Goal: Task Accomplishment & Management: Manage account settings

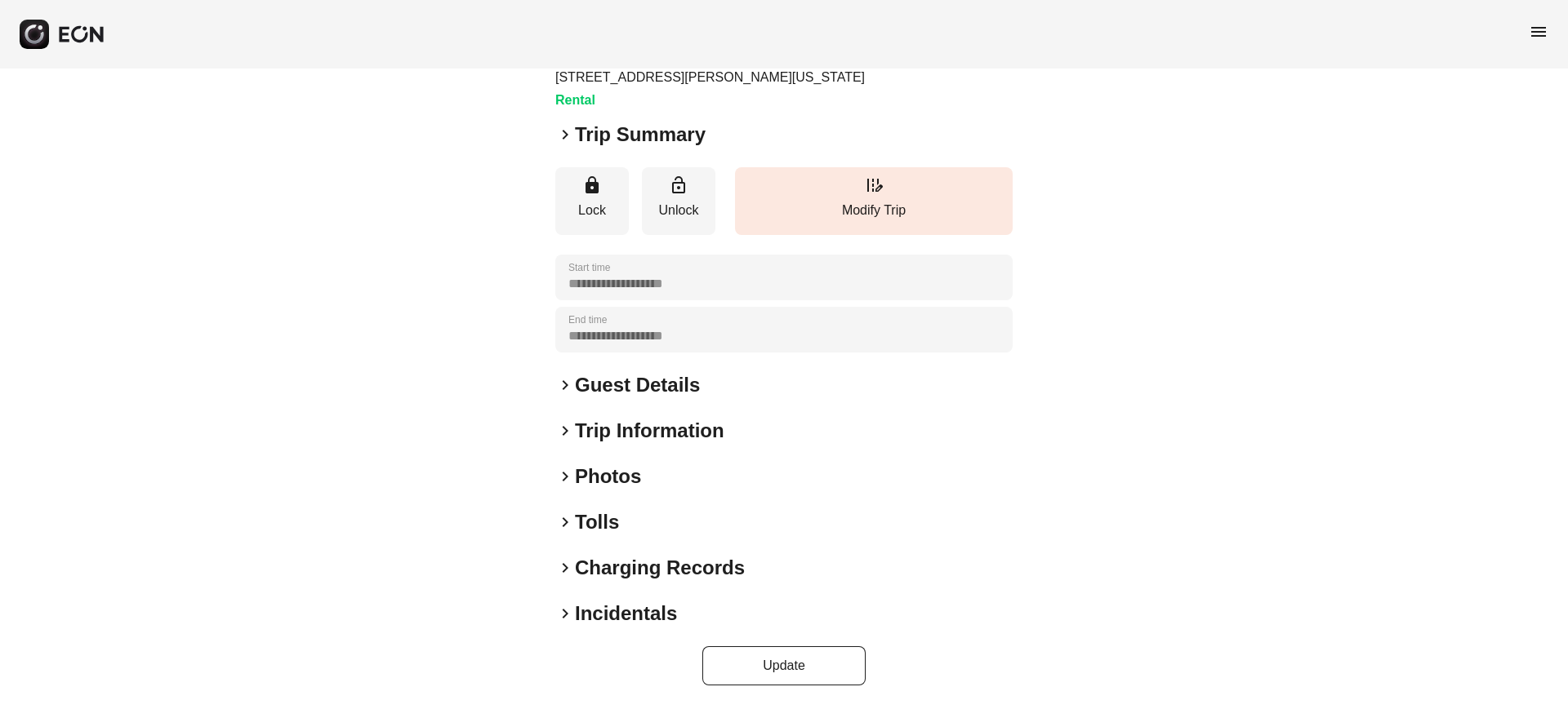
scroll to position [105, 0]
click at [568, 475] on span "keyboard_arrow_right" at bounding box center [566, 477] width 20 height 20
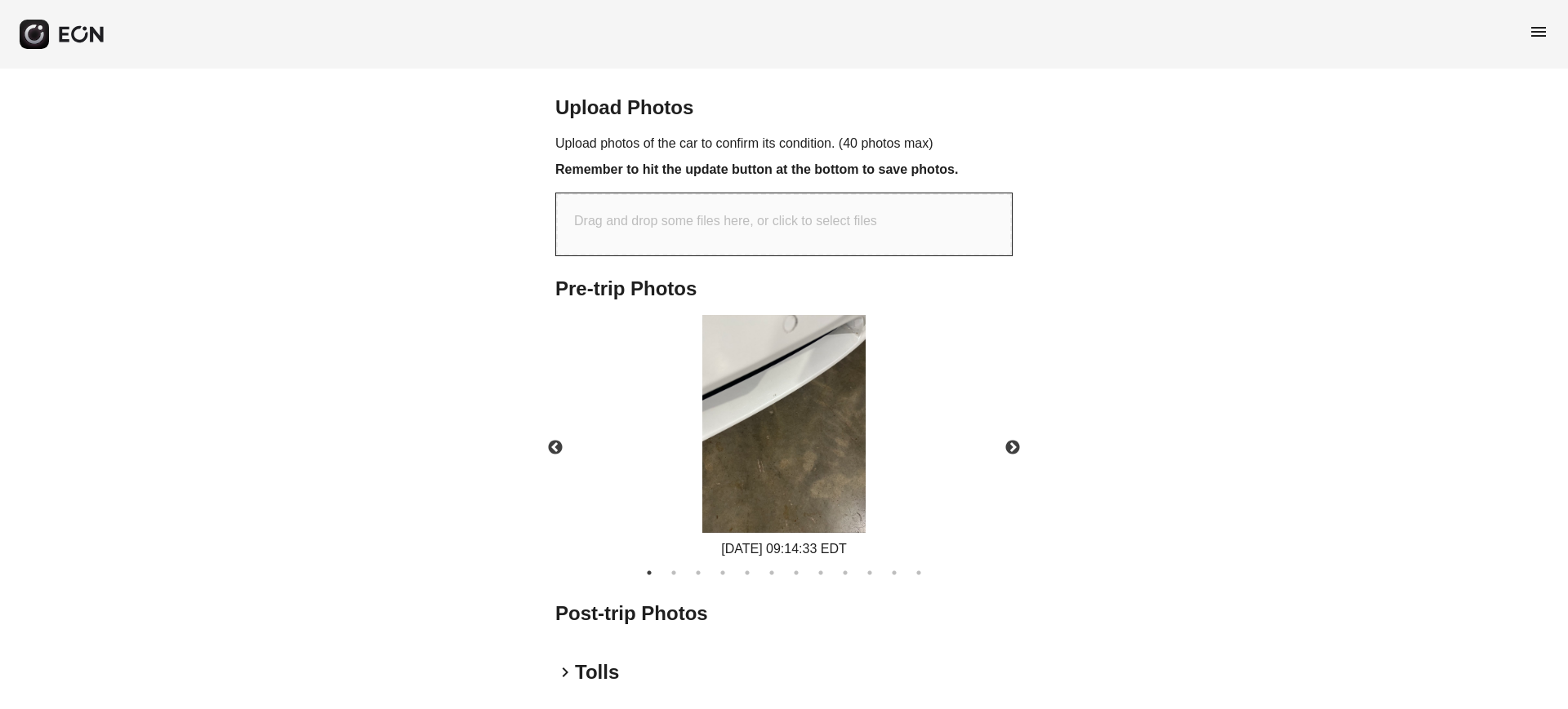
scroll to position [523, 0]
click at [556, 444] on button "Previous" at bounding box center [555, 445] width 57 height 57
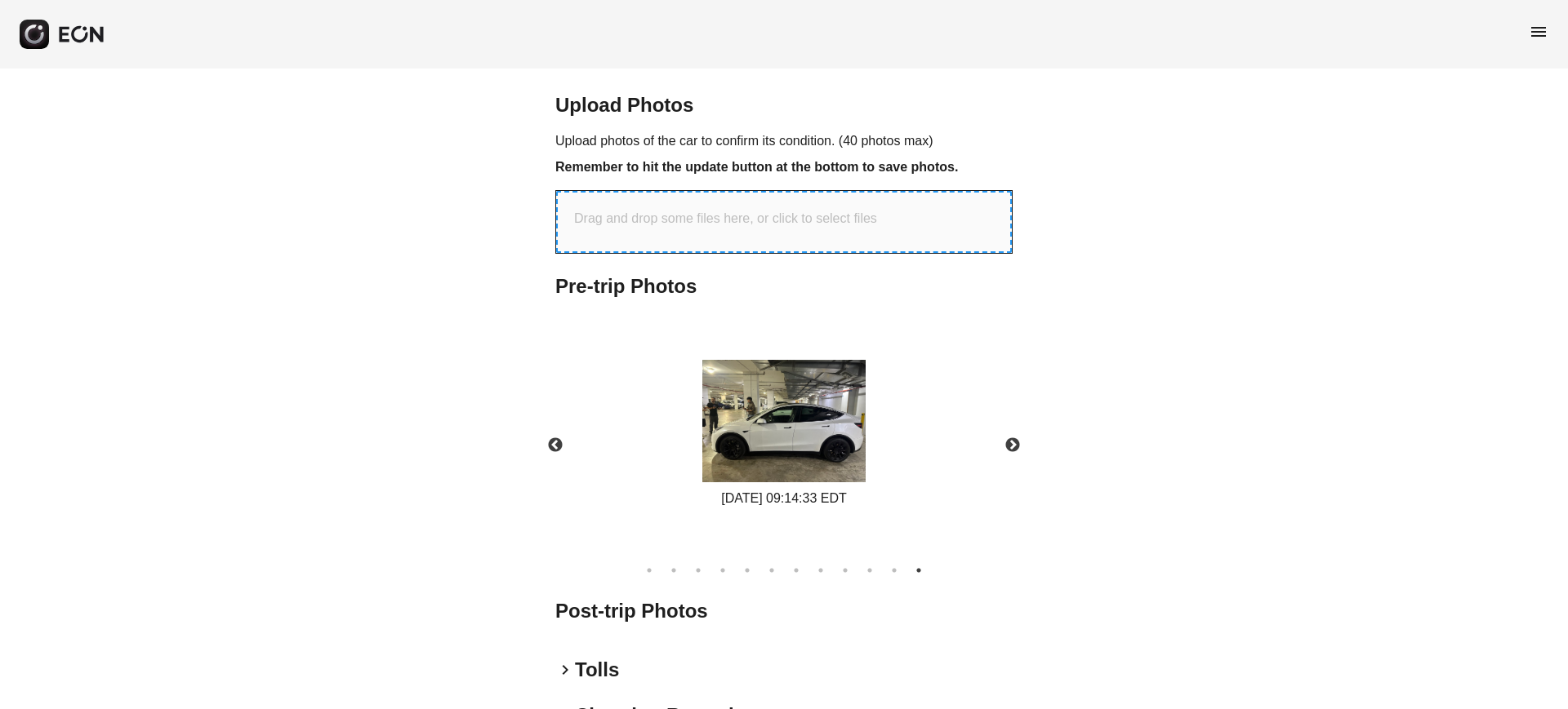
drag, startPoint x: 719, startPoint y: 204, endPoint x: 594, endPoint y: 237, distance: 129.3
click at [594, 237] on div "Drag and drop some files here, or click to select files" at bounding box center [783, 222] width 456 height 62
type input "**********"
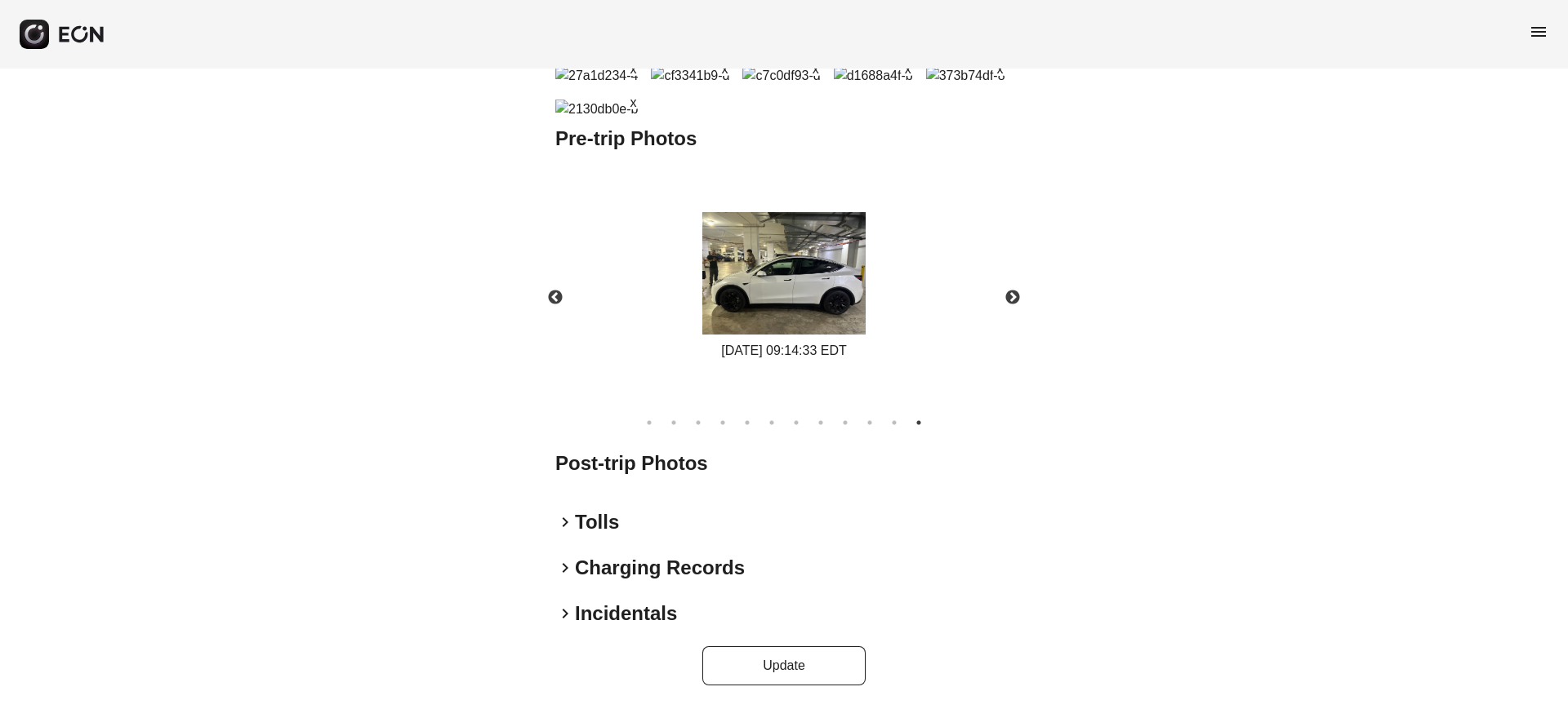
scroll to position [1097, 0]
click at [739, 663] on button "Update" at bounding box center [784, 665] width 164 height 39
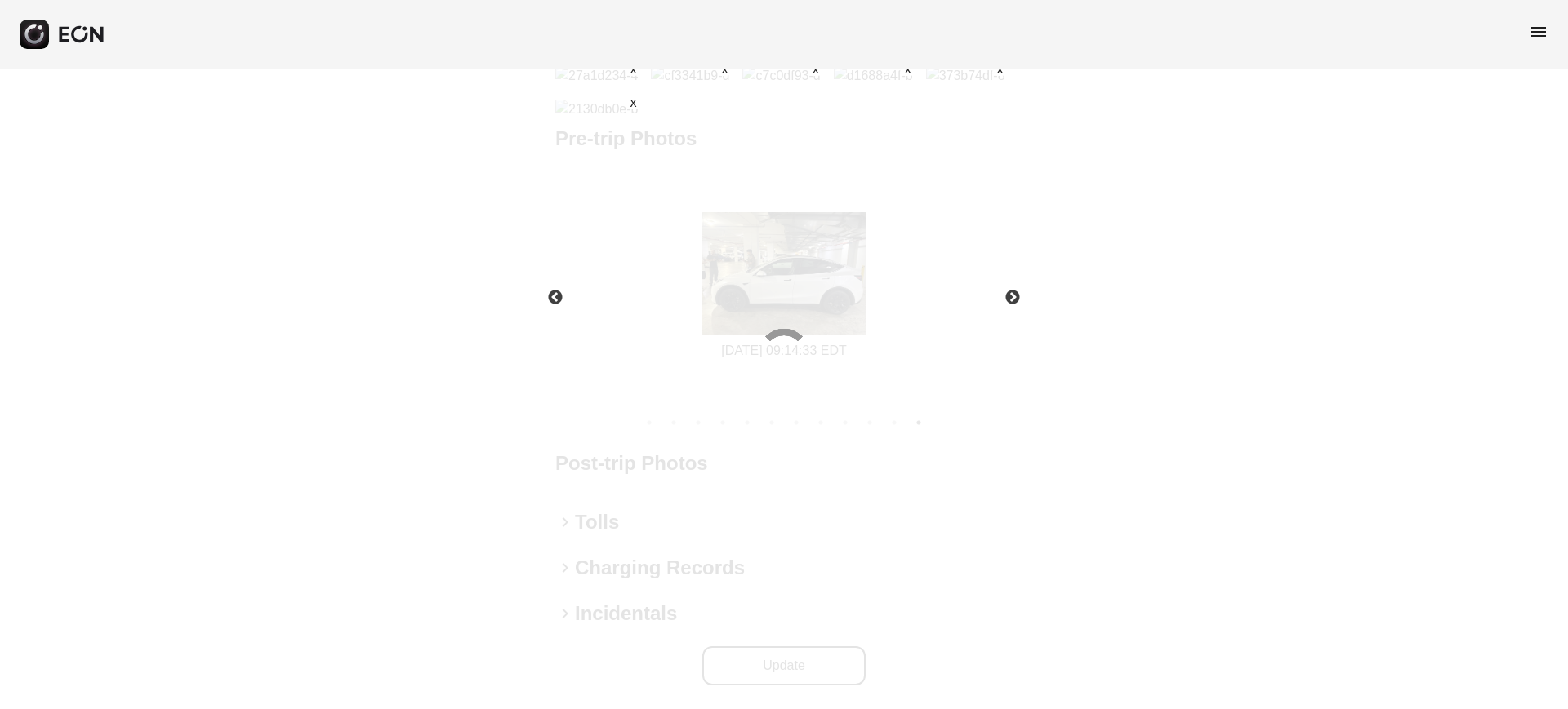
scroll to position [692, 0]
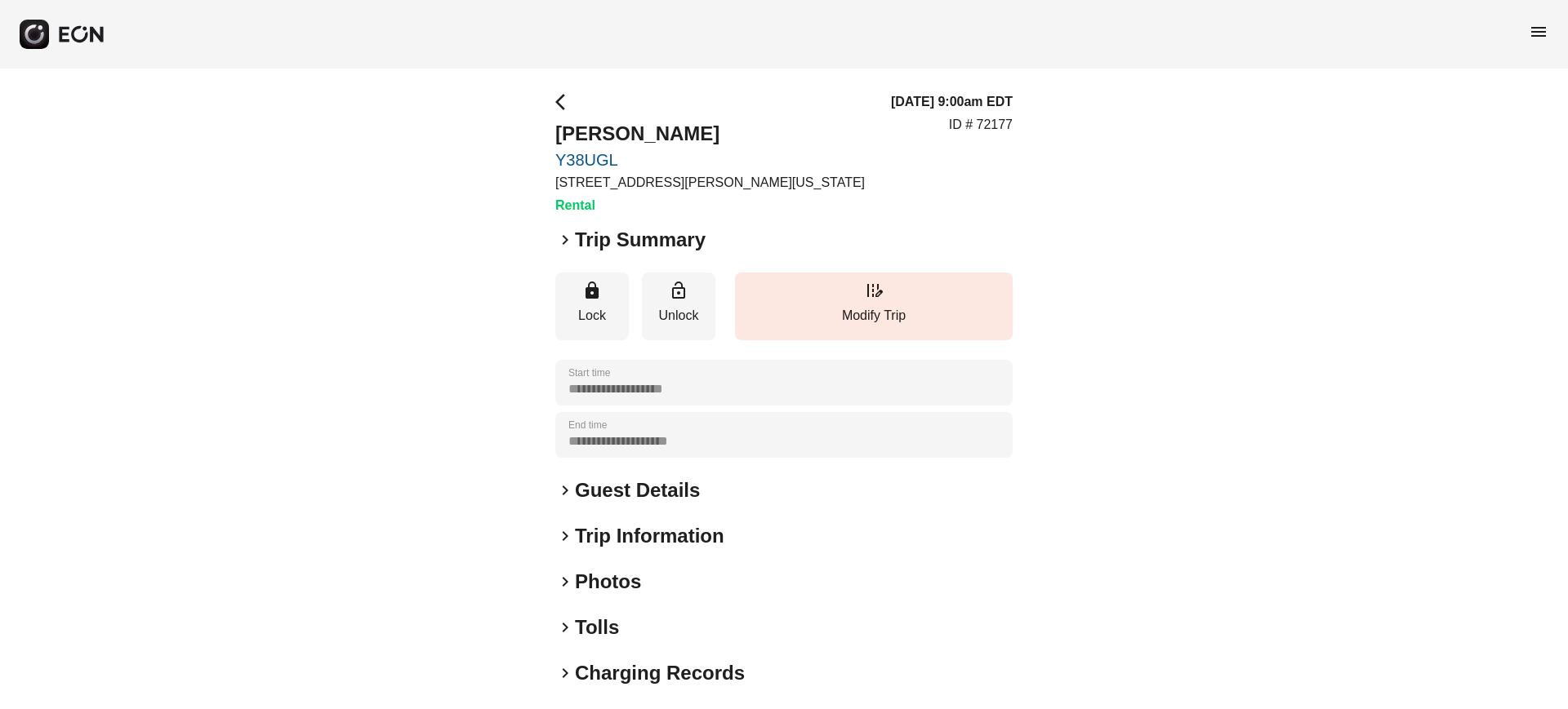
click at [668, 502] on h2 "Guest Details" at bounding box center [637, 490] width 125 height 26
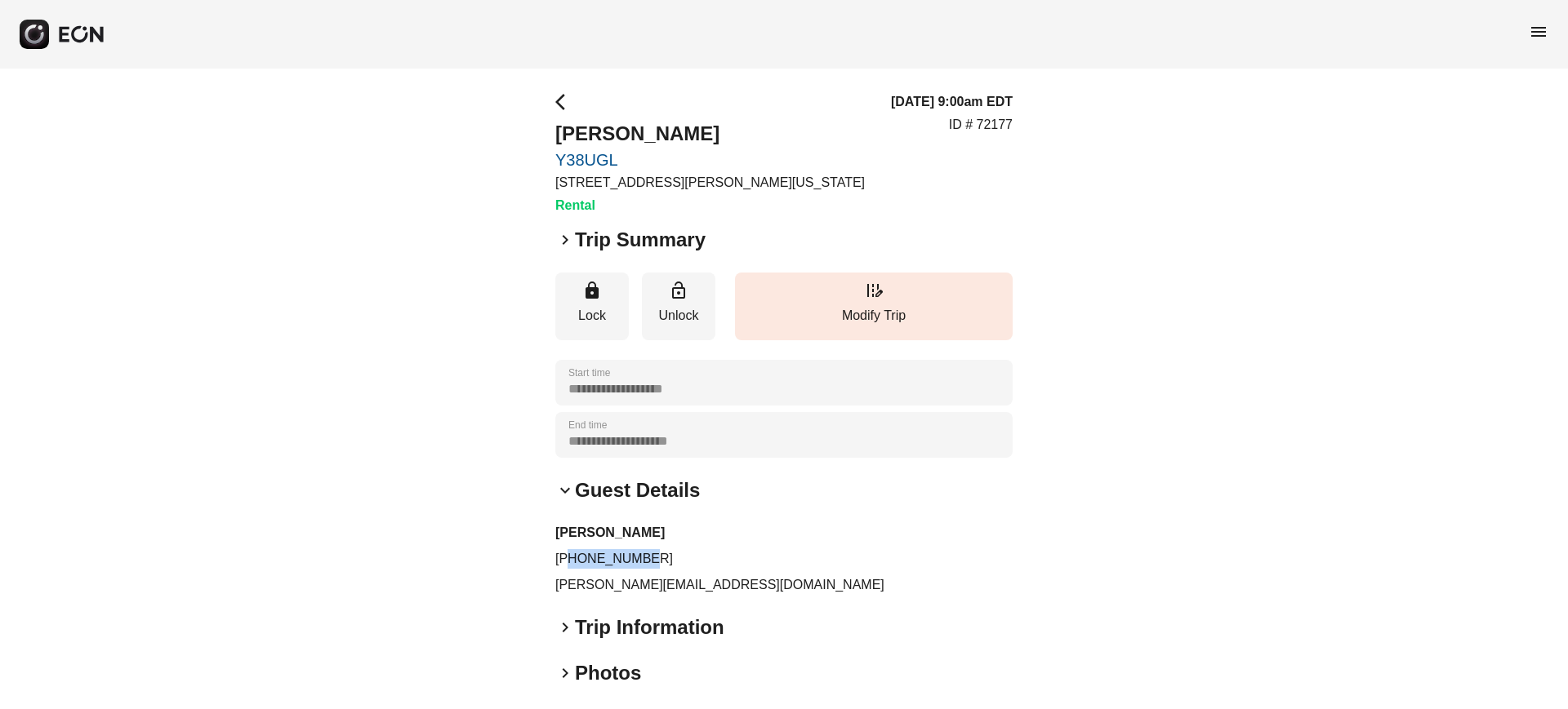
drag, startPoint x: 652, startPoint y: 556, endPoint x: 571, endPoint y: 558, distance: 81.0
click at [571, 558] on p "+14159486760" at bounding box center [784, 559] width 457 height 20
copy p "4159486760"
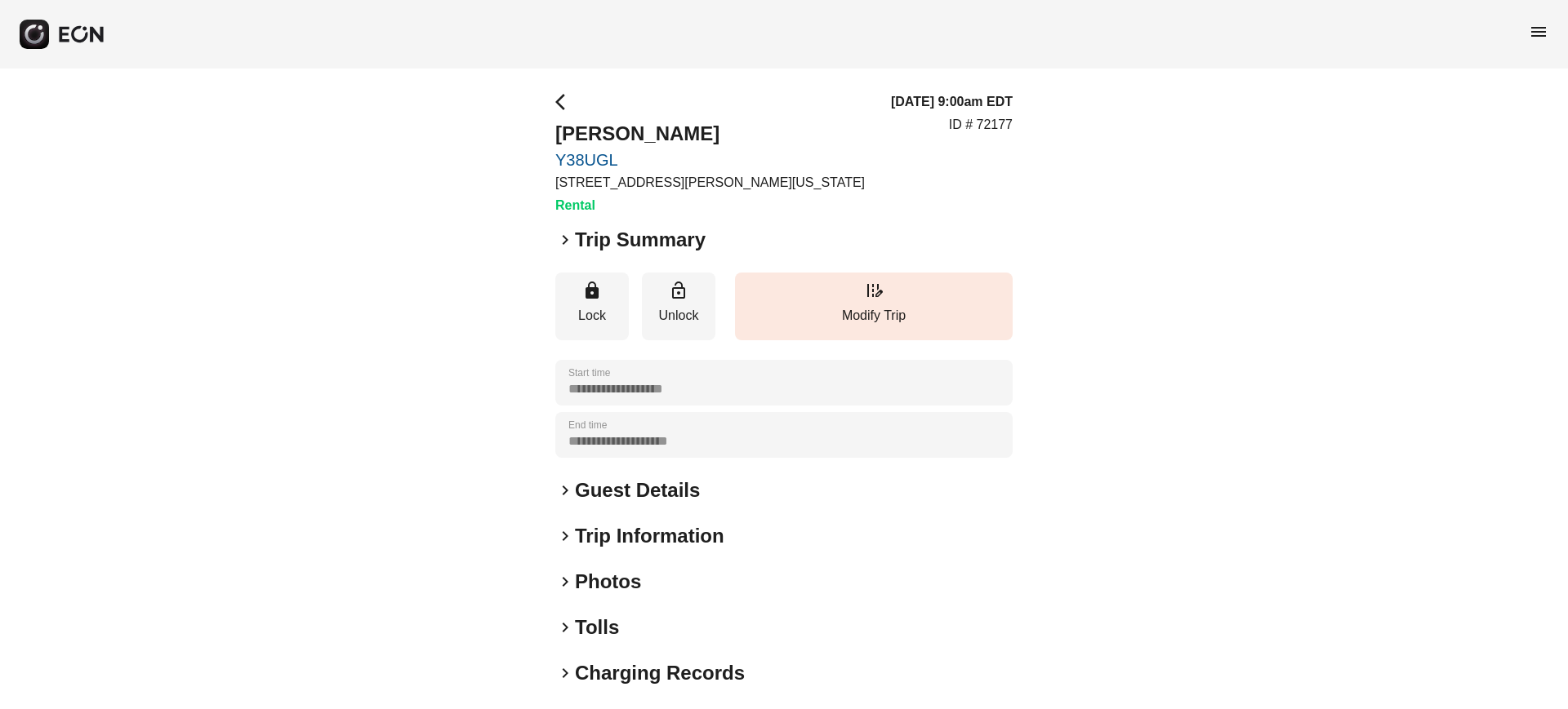
scroll to position [105, 0]
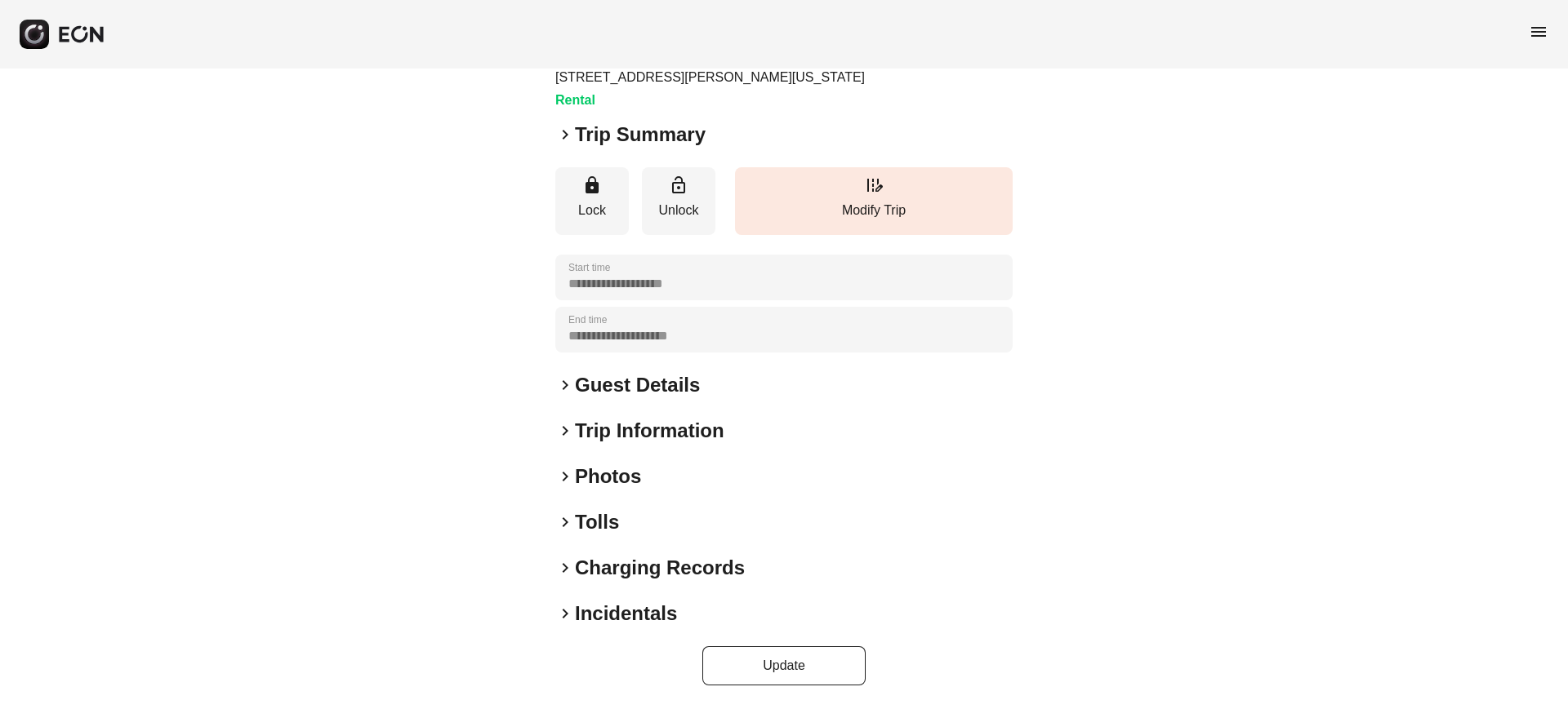
click at [598, 464] on h2 "Photos" at bounding box center [608, 476] width 66 height 26
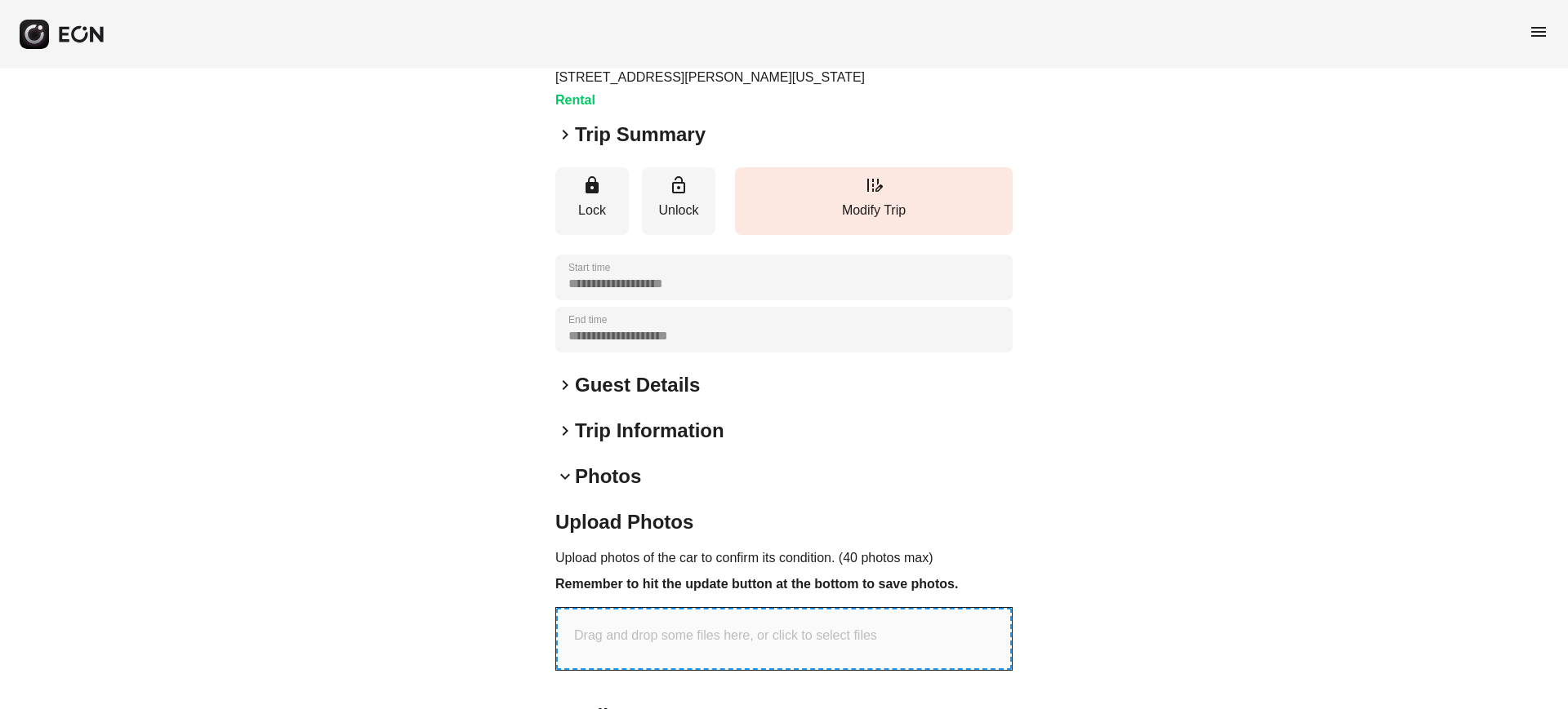
click at [852, 647] on div "Drag and drop some files here, or click to select files" at bounding box center [783, 639] width 456 height 62
type input "**********"
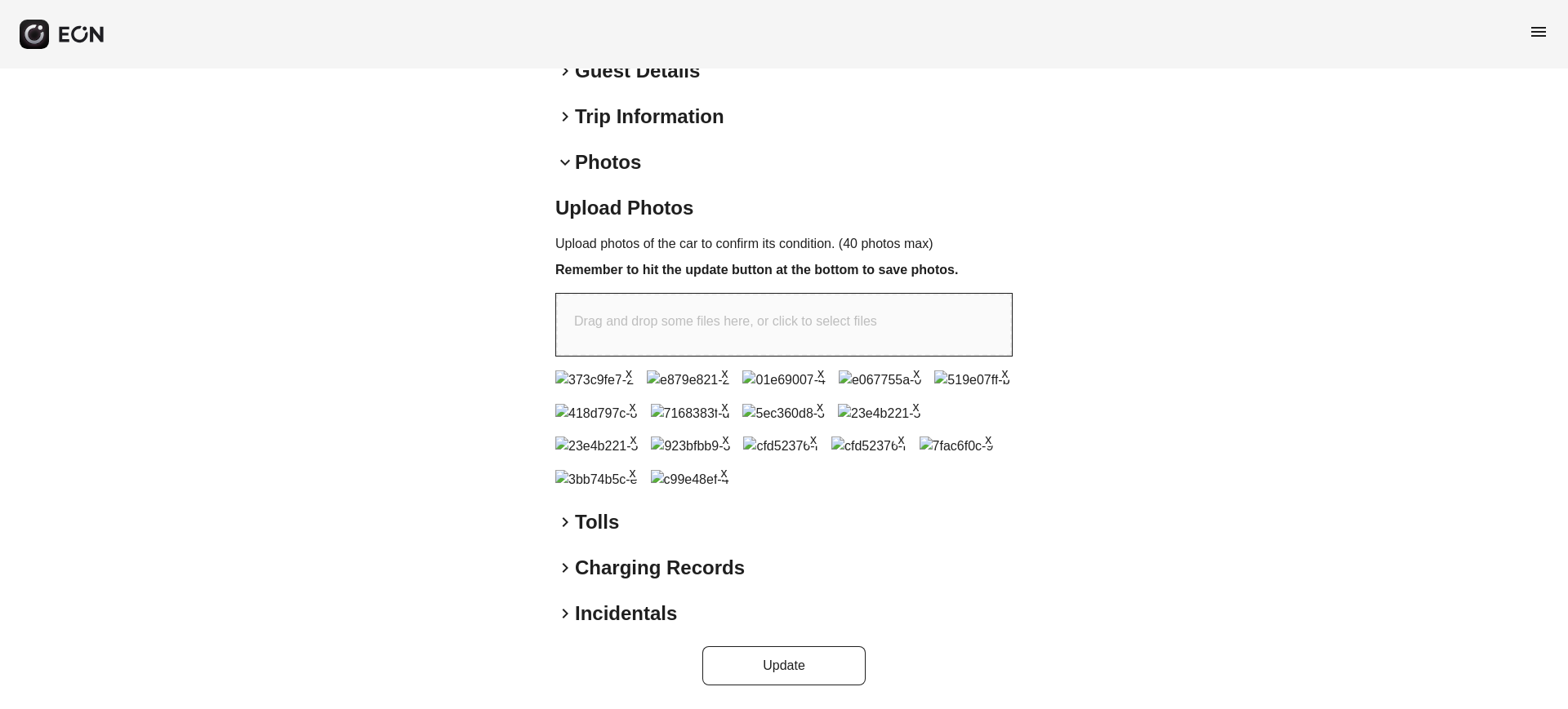
scroll to position [758, 0]
click at [781, 685] on button "Update" at bounding box center [784, 665] width 164 height 39
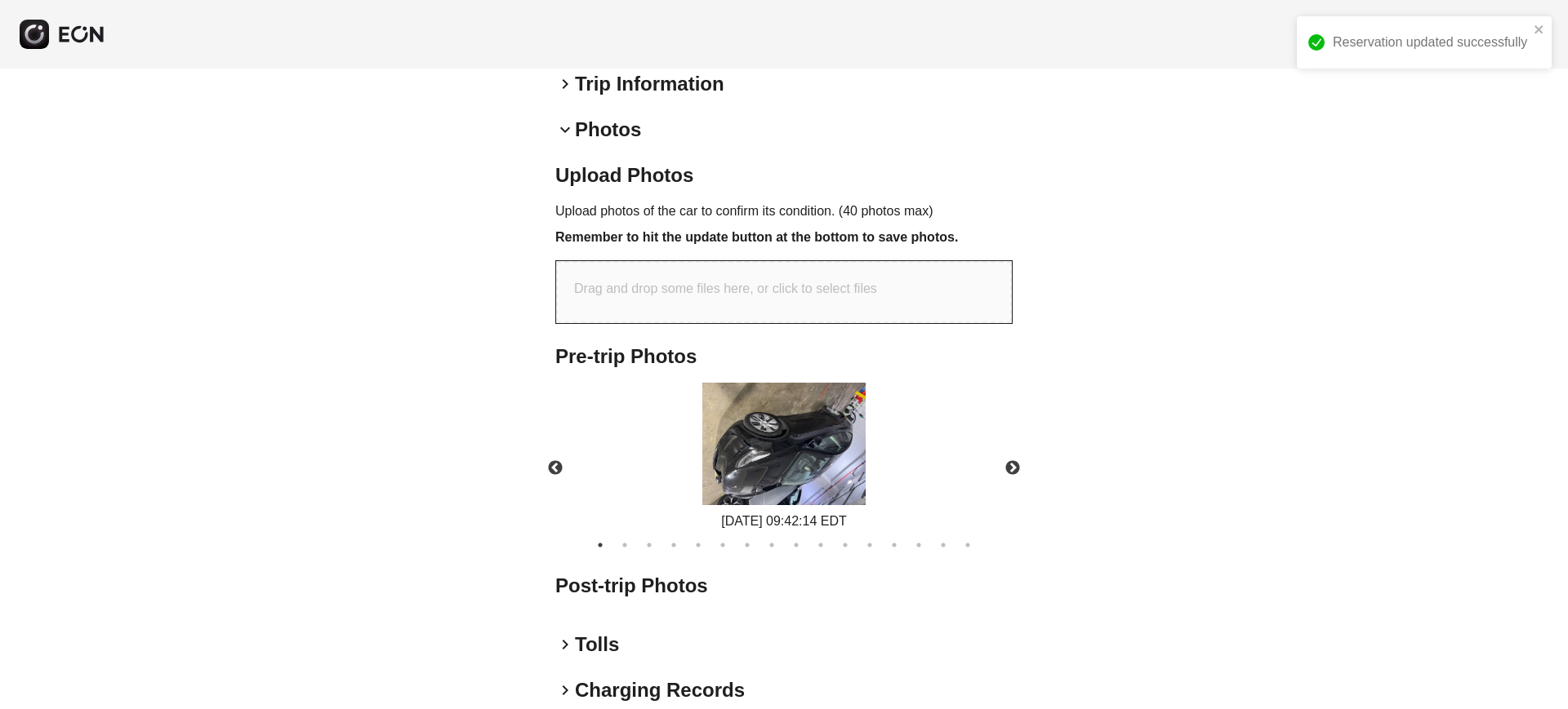
scroll to position [0, 0]
